Goal: Navigation & Orientation: Find specific page/section

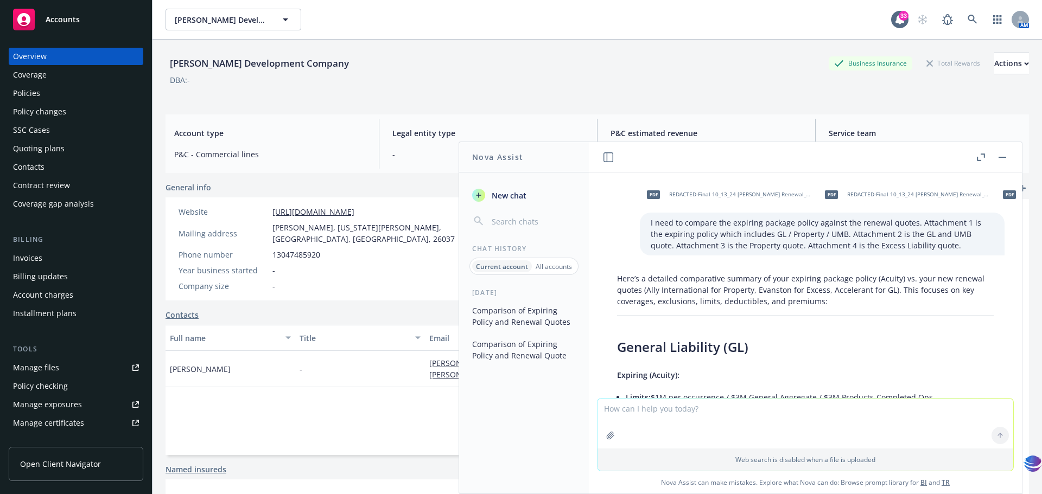
scroll to position [1930, 0]
